Goal: Information Seeking & Learning: Check status

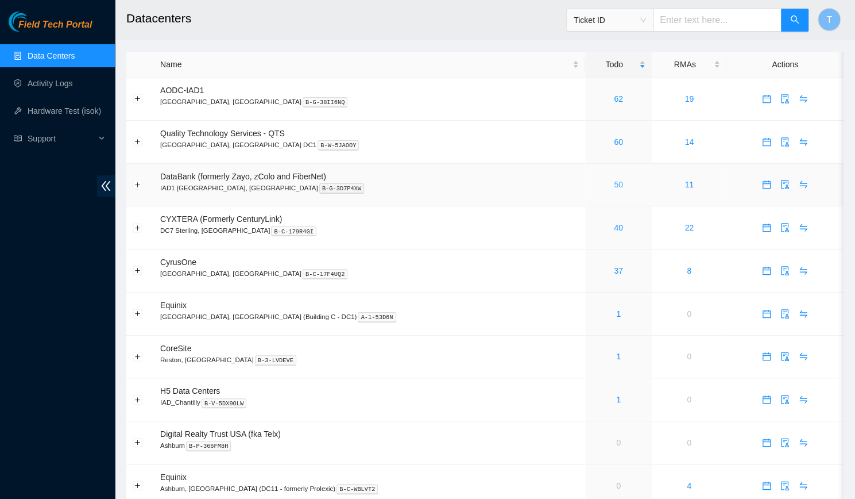
click at [592, 182] on div "50" at bounding box center [619, 184] width 54 height 13
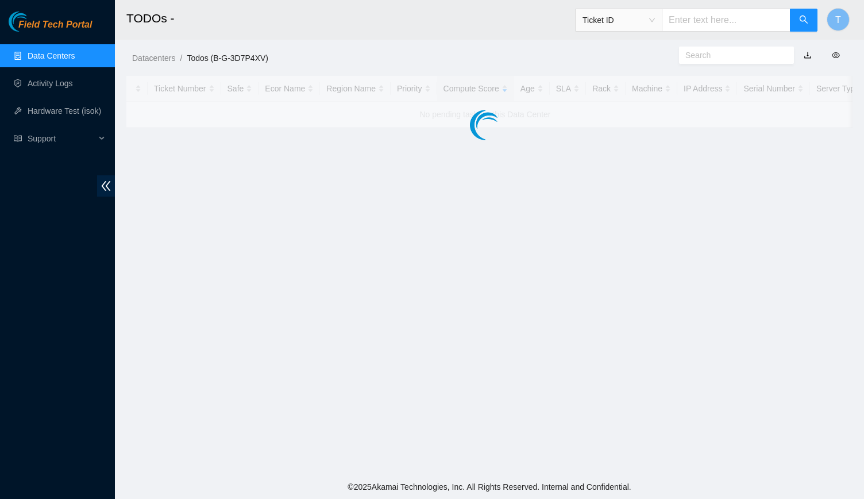
click at [570, 182] on main "TODOs - Ticket ID T Datacenters / Todos (B-G-3D7P4XV) / Ticket Number Safe Ecor…" at bounding box center [489, 237] width 749 height 474
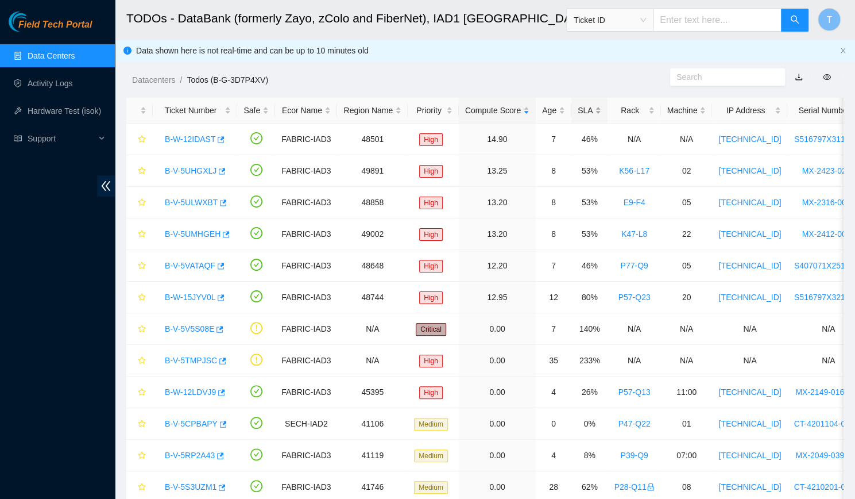
click at [584, 112] on div "SLA" at bounding box center [590, 110] width 24 height 13
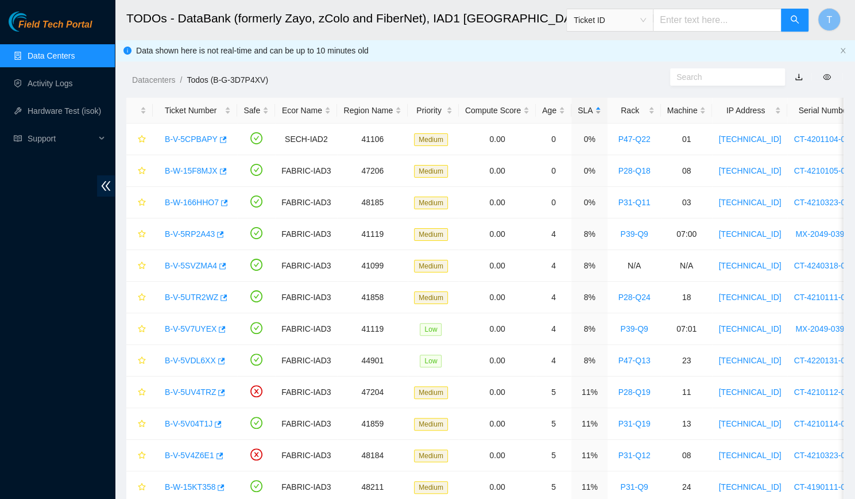
click at [584, 112] on div "SLA" at bounding box center [590, 110] width 24 height 13
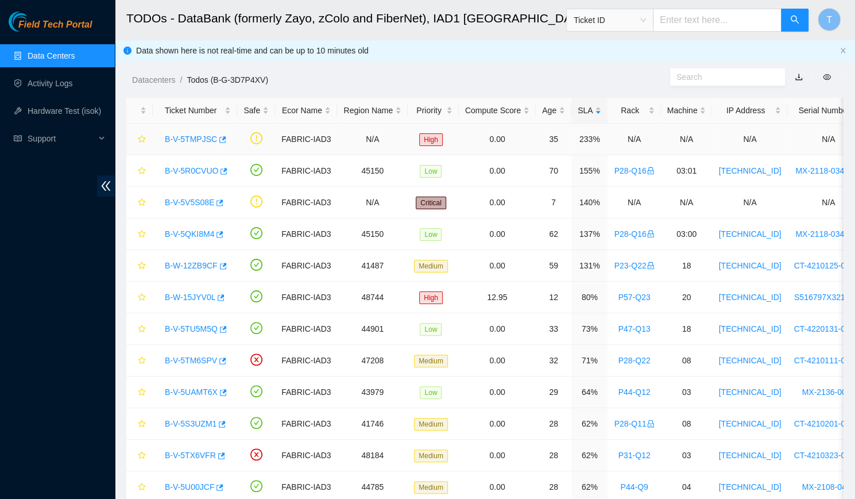
click at [173, 134] on link "B-V-5TMPJSC" at bounding box center [191, 138] width 52 height 9
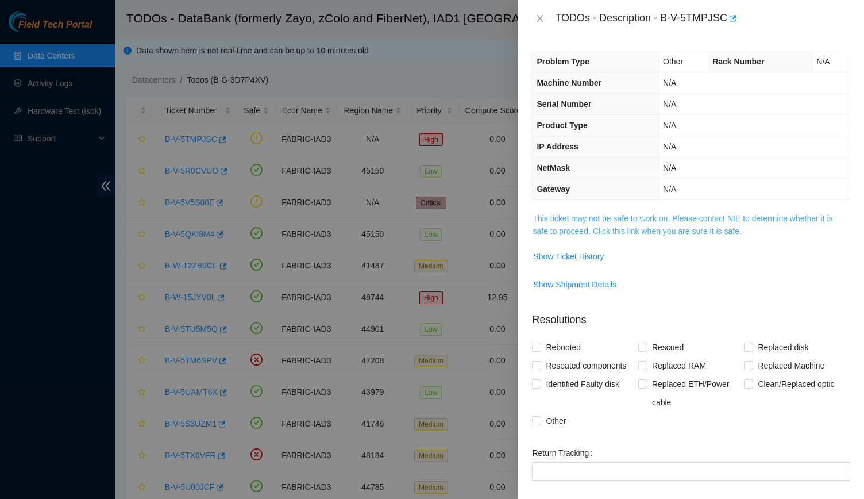
click at [682, 215] on link "This ticket may not be safe to work on. Please contact NIE to determine whether…" at bounding box center [682, 225] width 300 height 22
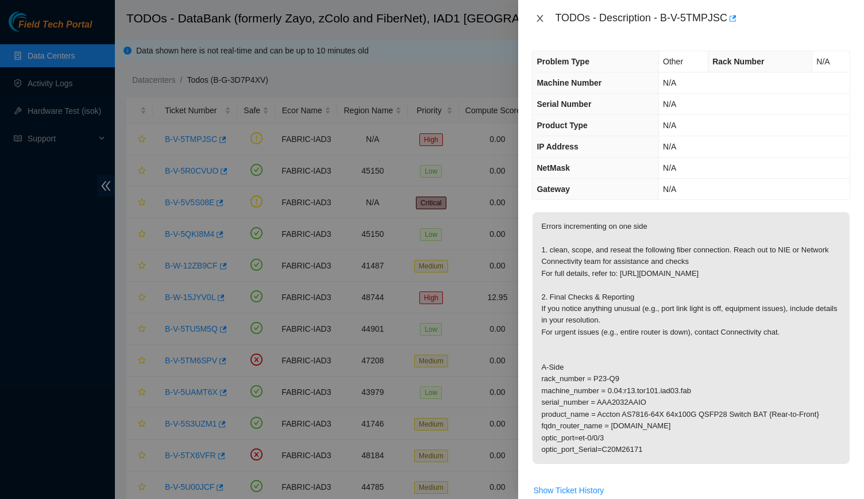
click at [532, 17] on button "Close" at bounding box center [540, 18] width 16 height 11
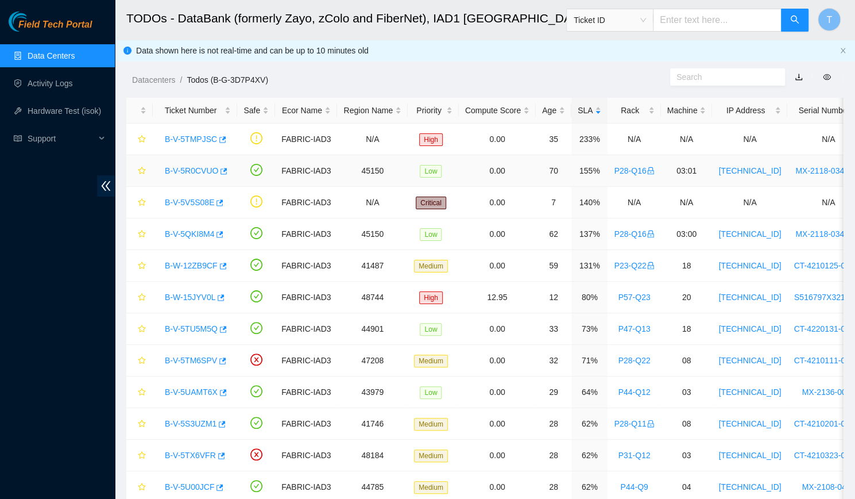
click at [202, 167] on link "B-V-5R0CVUO" at bounding box center [191, 170] width 53 height 9
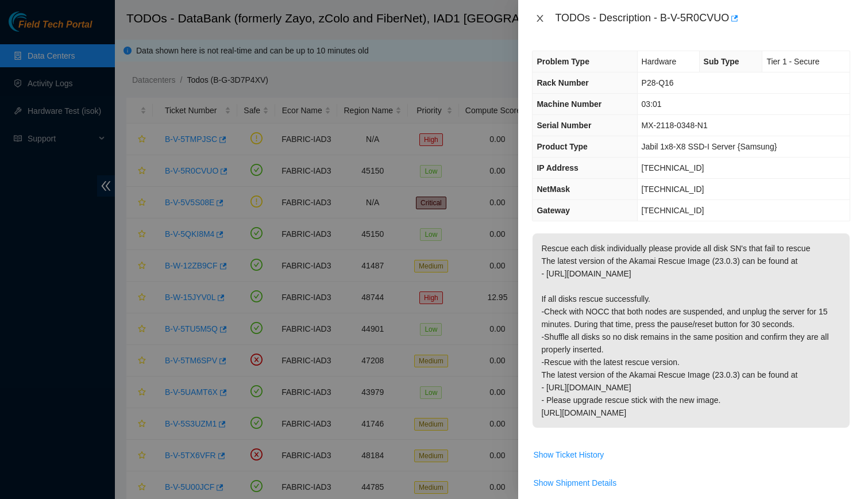
click at [535, 14] on button "Close" at bounding box center [540, 18] width 16 height 11
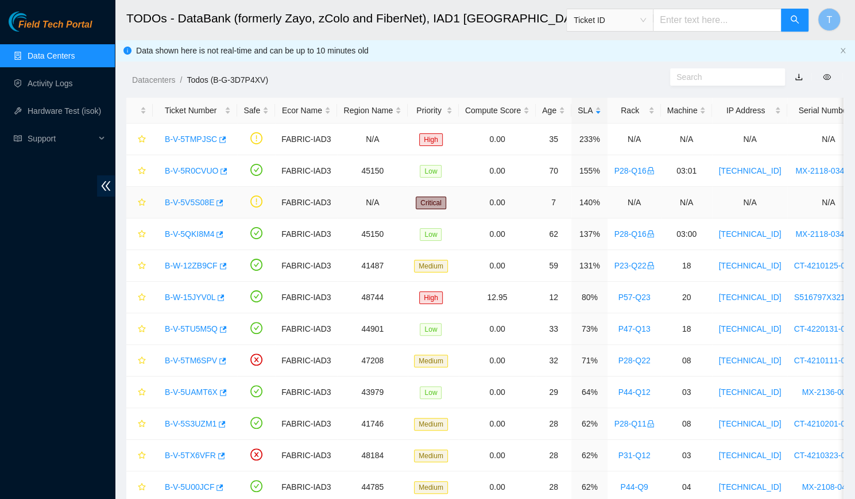
click at [184, 209] on div "B-V-5V5S08E" at bounding box center [195, 202] width 72 height 18
click at [191, 198] on link "B-V-5V5S08E" at bounding box center [189, 202] width 49 height 9
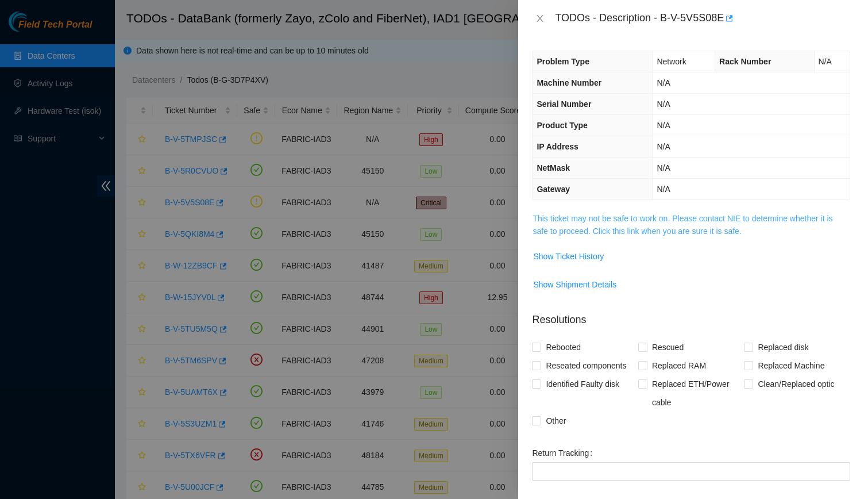
click at [631, 231] on link "This ticket may not be safe to work on. Please contact NIE to determine whether…" at bounding box center [682, 225] width 300 height 22
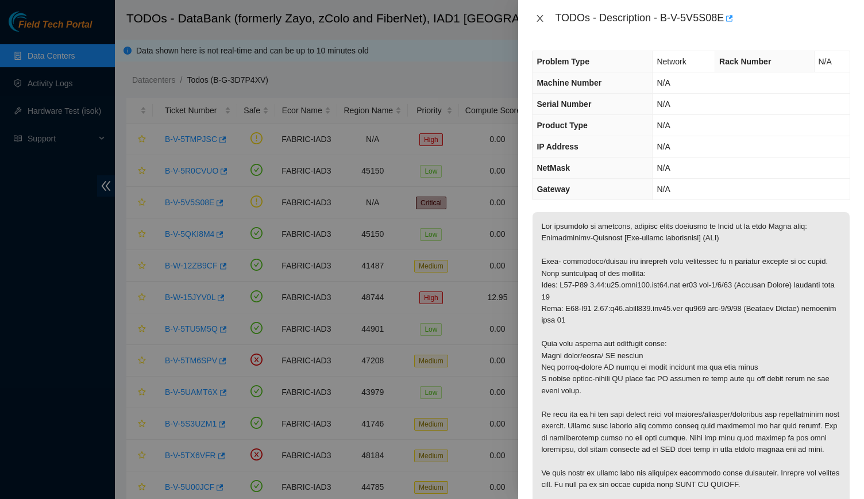
click at [546, 18] on button "Close" at bounding box center [540, 18] width 16 height 11
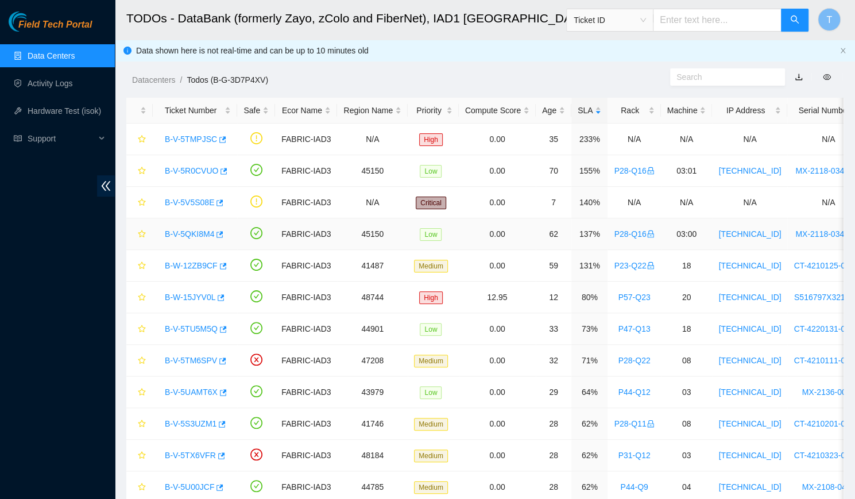
click at [175, 227] on div "B-V-5QKI8M4" at bounding box center [195, 234] width 72 height 18
click at [190, 226] on div "B-V-5QKI8M4" at bounding box center [195, 234] width 72 height 18
click at [192, 231] on link "B-V-5QKI8M4" at bounding box center [189, 233] width 49 height 9
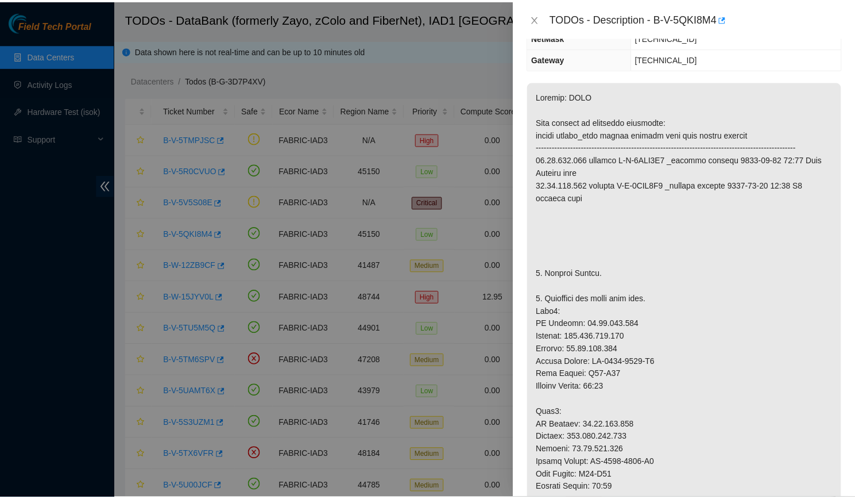
scroll to position [182, 0]
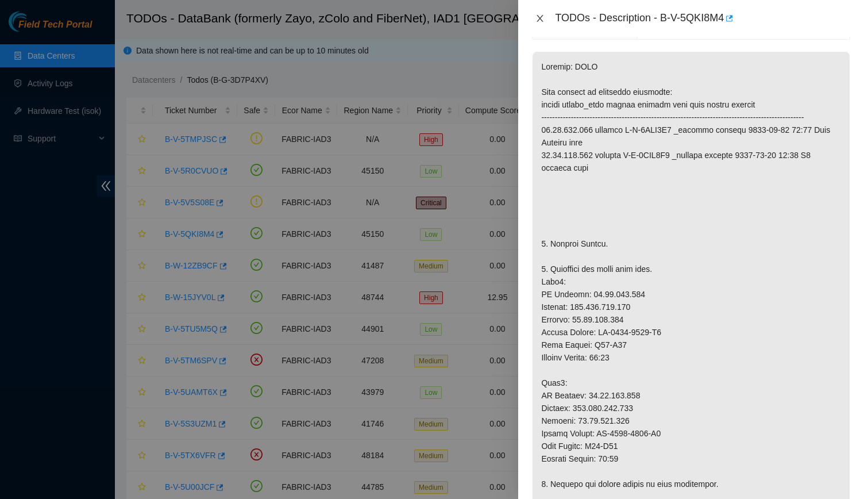
click at [535, 16] on icon "close" at bounding box center [539, 18] width 9 height 9
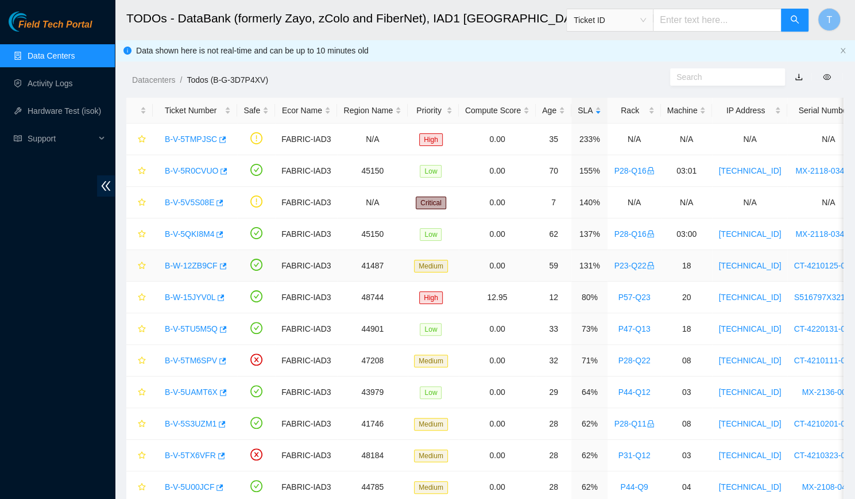
click at [195, 261] on link "B-W-12ZB9CF" at bounding box center [191, 265] width 53 height 9
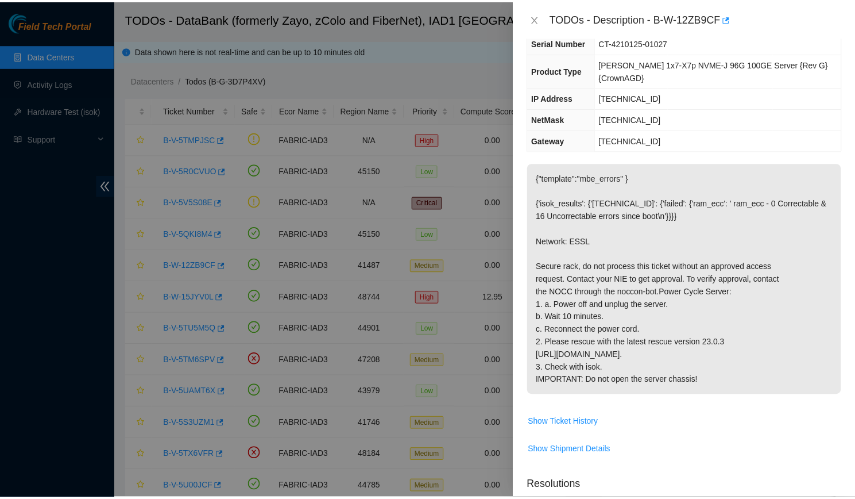
scroll to position [0, 0]
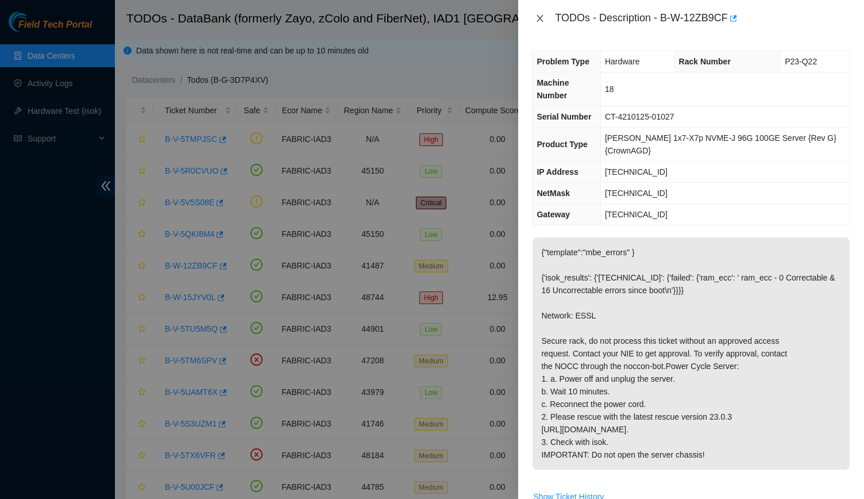
click at [545, 21] on button "Close" at bounding box center [540, 18] width 16 height 11
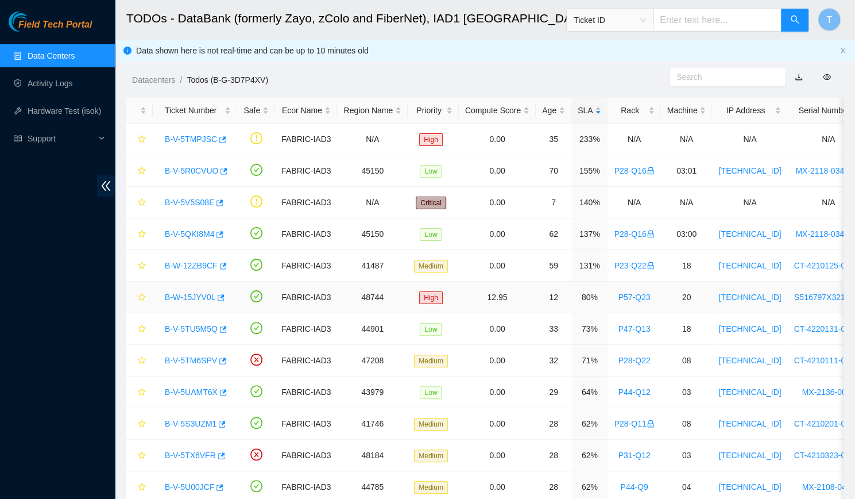
click at [184, 302] on div "B-W-15JYV0L" at bounding box center [195, 297] width 72 height 18
click at [203, 292] on link "B-W-15JYV0L" at bounding box center [190, 296] width 51 height 9
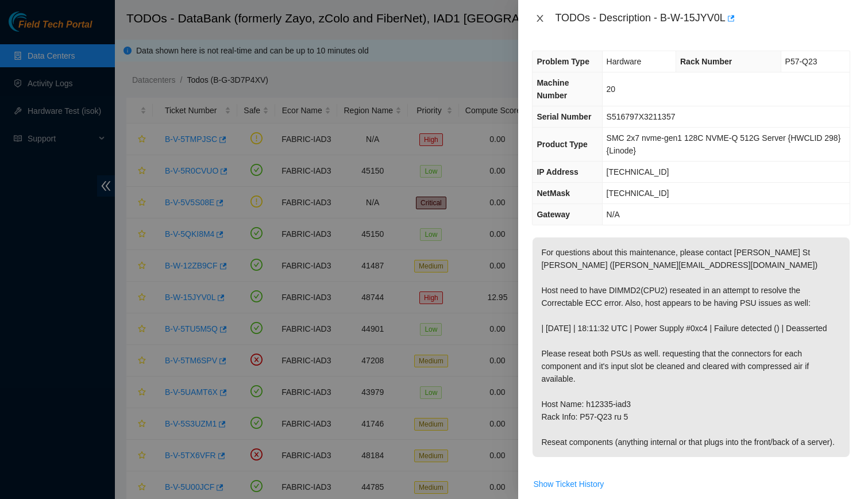
click at [537, 18] on icon "close" at bounding box center [539, 18] width 9 height 9
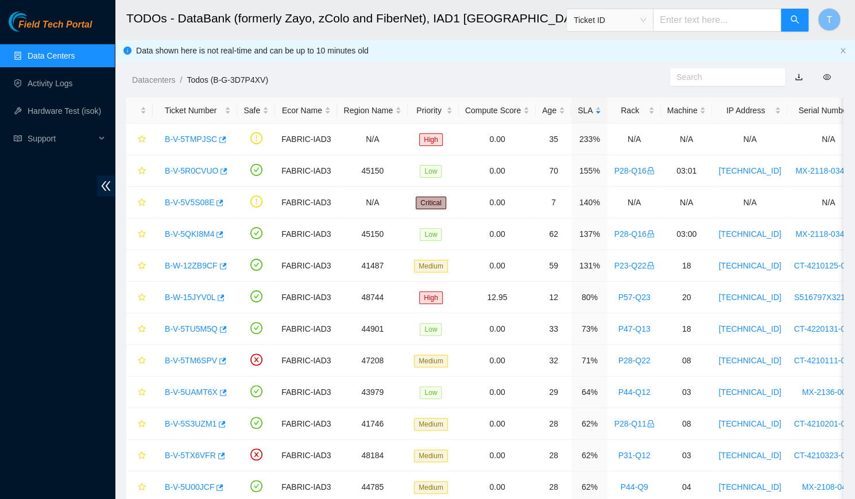
click at [0, 397] on div "Field Tech Portal Data Centers Activity Logs Hardware Test (isok) Support" at bounding box center [57, 254] width 115 height 487
